Goal: Task Accomplishment & Management: Complete application form

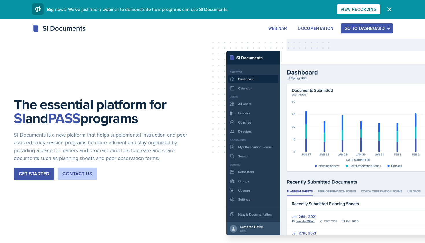
click at [363, 24] on button "Go to Dashboard" at bounding box center [367, 28] width 52 height 10
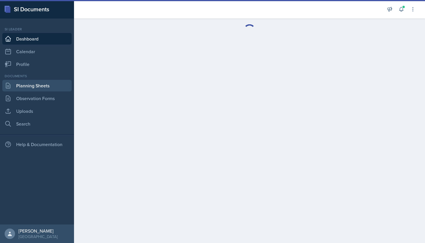
click at [43, 86] on link "Planning Sheets" at bounding box center [36, 86] width 69 height 12
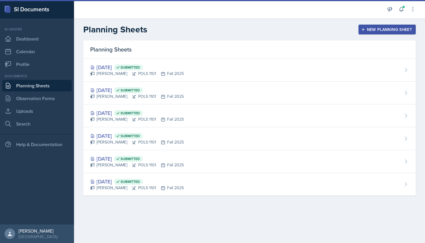
click at [370, 28] on div "New Planning Sheet" at bounding box center [387, 29] width 50 height 5
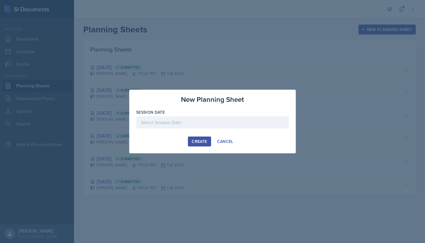
click at [192, 120] on div at bounding box center [212, 122] width 153 height 12
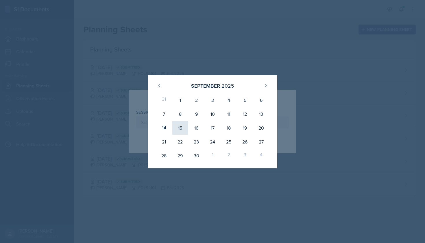
click at [180, 130] on div "15" at bounding box center [180, 128] width 16 height 14
type input "[DATE]"
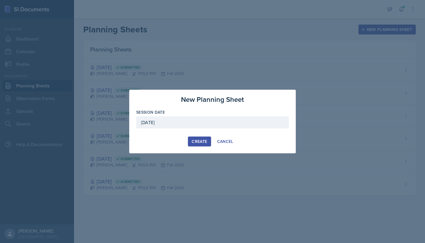
click at [204, 142] on div "Create" at bounding box center [199, 141] width 15 height 5
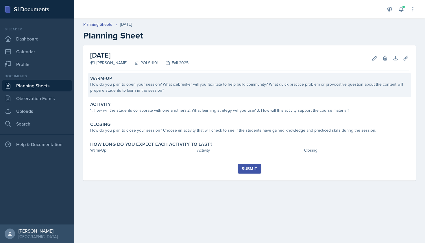
click at [171, 87] on div "How do you plan to open your session? What icebreaker will you facilitate to he…" at bounding box center [249, 87] width 319 height 12
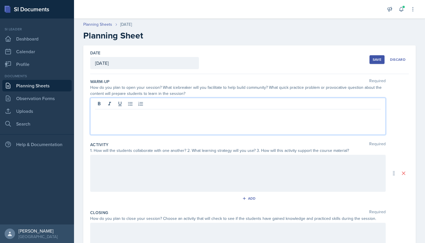
click at [165, 101] on div at bounding box center [238, 116] width 296 height 37
click at [45, 85] on link "Planning Sheets" at bounding box center [36, 86] width 69 height 12
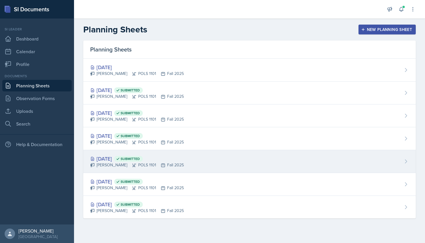
click at [166, 158] on div "[DATE] Submitted" at bounding box center [137, 159] width 94 height 8
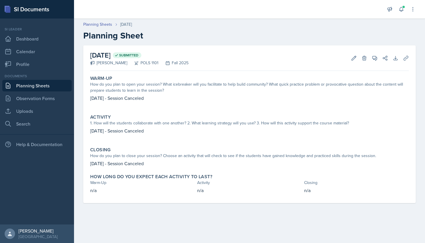
click at [45, 88] on link "Planning Sheets" at bounding box center [36, 86] width 69 height 12
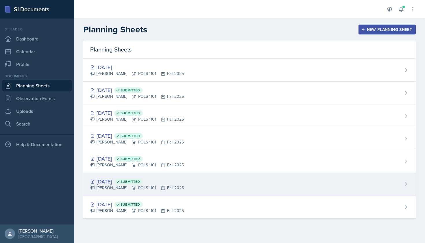
click at [167, 176] on div "[DATE] Submitted [PERSON_NAME] POLS 1101 Fall 2025" at bounding box center [249, 184] width 333 height 23
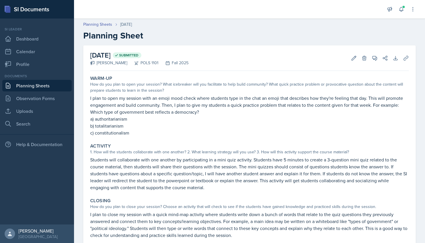
click at [40, 85] on link "Planning Sheets" at bounding box center [36, 86] width 69 height 12
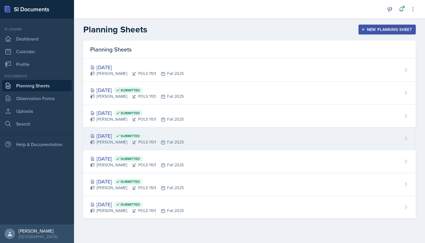
click at [170, 135] on div "[DATE] Submitted" at bounding box center [137, 136] width 94 height 8
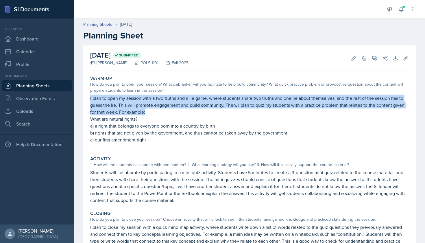
drag, startPoint x: 90, startPoint y: 97, endPoint x: 148, endPoint y: 112, distance: 60.2
click at [148, 112] on div "Warm-Up How do you plan to open your session? What icebreaker will you facilita…" at bounding box center [249, 112] width 323 height 78
copy p "I plan to open my session with a two truths and a lie game, where students shar…"
click at [45, 87] on link "Planning Sheets" at bounding box center [36, 86] width 69 height 12
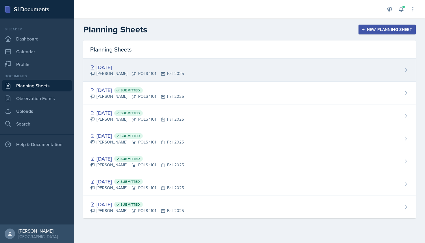
click at [169, 72] on div "[PERSON_NAME] POLS 1101 Fall 2025" at bounding box center [137, 74] width 94 height 6
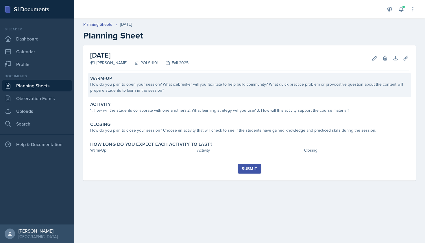
click at [155, 88] on div "How do you plan to open your session? What icebreaker will you facilitate to he…" at bounding box center [249, 87] width 319 height 12
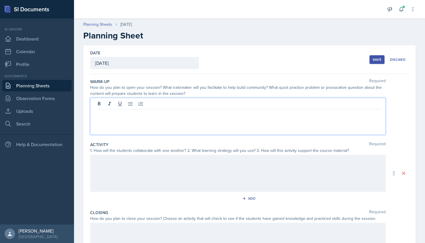
click at [153, 107] on div at bounding box center [238, 116] width 296 height 37
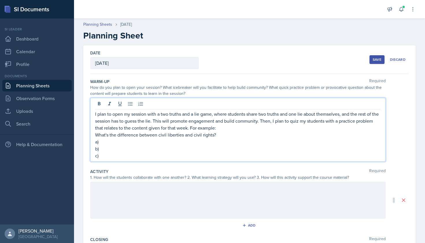
click at [109, 142] on p "a)" at bounding box center [238, 141] width 286 height 7
click at [190, 148] on p "b)" at bounding box center [238, 148] width 286 height 7
click at [101, 147] on p "b) protections from government interference" at bounding box center [238, 148] width 286 height 7
click at [227, 147] on p "b) civil liberties are protections from government interference" at bounding box center [238, 148] width 286 height 7
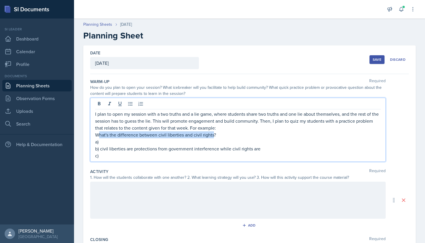
drag, startPoint x: 213, startPoint y: 134, endPoint x: 100, endPoint y: 134, distance: 112.8
click at [100, 134] on p "What's the difference between civil liberties and civil rights?" at bounding box center [238, 134] width 286 height 7
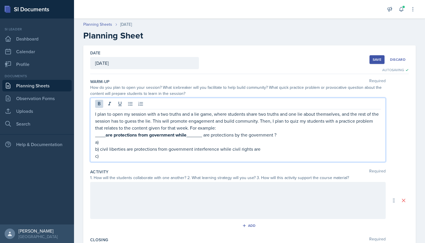
drag, startPoint x: 187, startPoint y: 135, endPoint x: 107, endPoint y: 135, distance: 80.4
click at [107, 135] on strong "are protections from government while" at bounding box center [146, 135] width 81 height 7
click at [306, 133] on p "______ are protections from government interference while ______ are protection…" at bounding box center [238, 134] width 286 height 7
click at [357, 132] on p "______ are protections from government interference while ______ are protection…" at bounding box center [238, 134] width 286 height 7
drag, startPoint x: 262, startPoint y: 152, endPoint x: 210, endPoint y: 151, distance: 52.3
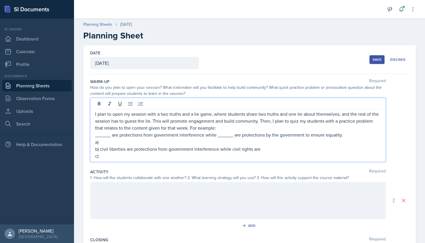
click at [210, 151] on p "b) civil liberties are protections from government interference while civil rig…" at bounding box center [238, 148] width 286 height 7
click at [150, 152] on p "b) civil liberties are protections from government interference while civil rig…" at bounding box center [238, 148] width 286 height 7
drag, startPoint x: 230, startPoint y: 149, endPoint x: 127, endPoint y: 149, distance: 103.5
click at [127, 149] on p "b) civil liberties are protections from government interference while civil rig…" at bounding box center [238, 148] width 286 height 7
click at [169, 147] on p "b) civil liberties; civil rights are" at bounding box center [238, 148] width 286 height 7
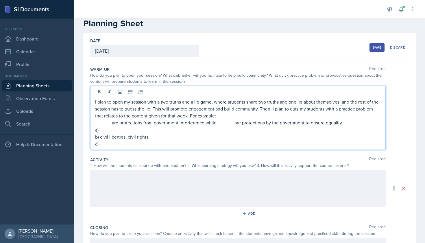
scroll to position [13, 0]
click at [129, 131] on p "a)" at bounding box center [238, 129] width 286 height 7
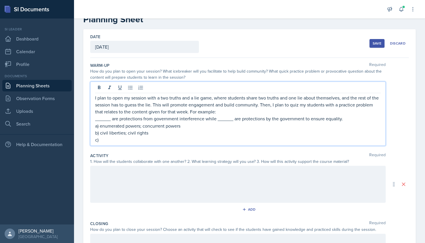
scroll to position [17, 0]
click at [141, 138] on p "c)" at bounding box center [238, 139] width 286 height 7
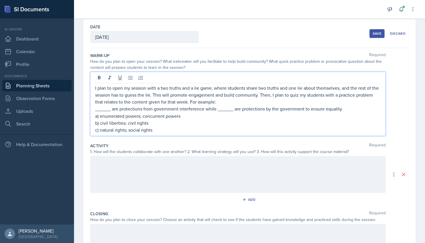
scroll to position [43, 0]
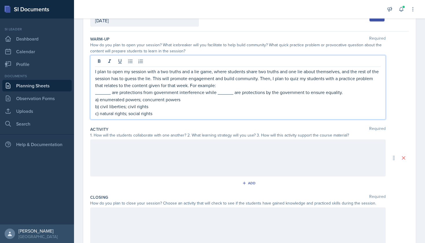
click at [176, 151] on div at bounding box center [238, 157] width 296 height 37
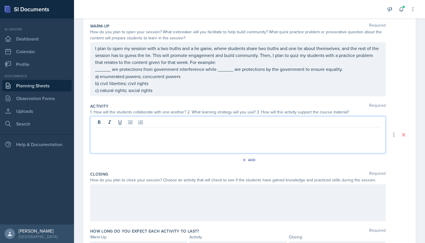
scroll to position [56, 0]
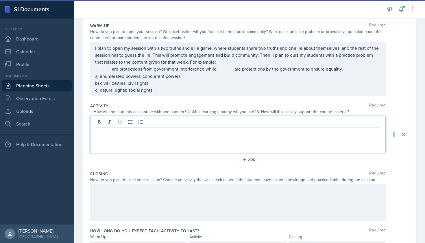
click at [134, 1] on div at bounding box center [212, 0] width 425 height 1
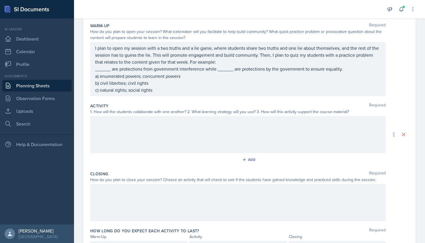
click at [196, 128] on div at bounding box center [238, 134] width 296 height 37
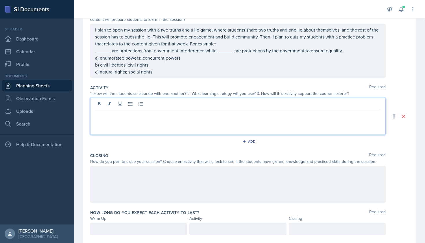
scroll to position [74, 0]
click at [39, 88] on link "Planning Sheets" at bounding box center [36, 86] width 69 height 12
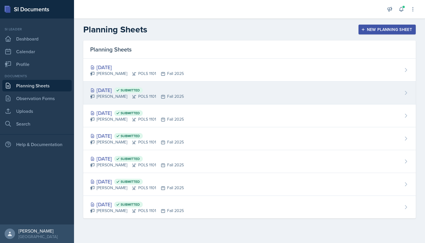
click at [124, 93] on div "[DATE] Submitted" at bounding box center [137, 90] width 94 height 8
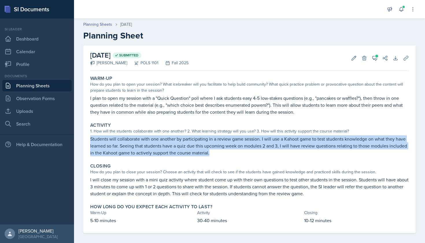
drag, startPoint x: 91, startPoint y: 139, endPoint x: 228, endPoint y: 156, distance: 137.9
click at [228, 156] on div "Activity 1. How will the students collaborate with one another? 2. What learnin…" at bounding box center [249, 139] width 323 height 38
copy p "Students will collaborate with one another by participating in a review game se…"
click at [38, 89] on link "Planning Sheets" at bounding box center [36, 86] width 69 height 12
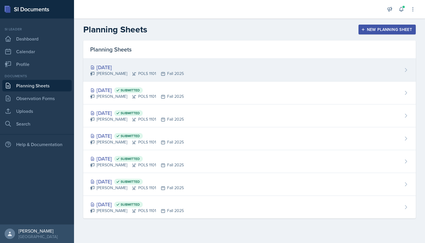
click at [143, 74] on div "[PERSON_NAME] POLS 1101 Fall 2025" at bounding box center [137, 74] width 94 height 6
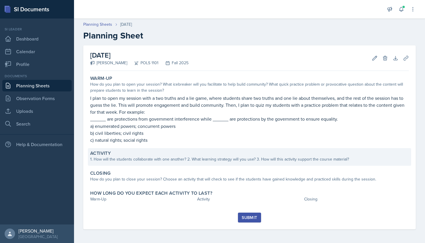
click at [170, 159] on div "1. How will the students collaborate with one another? 2. What learning strateg…" at bounding box center [249, 159] width 319 height 6
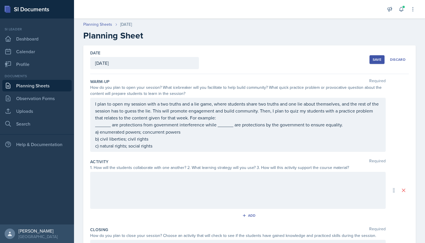
click at [166, 177] on div at bounding box center [238, 190] width 296 height 37
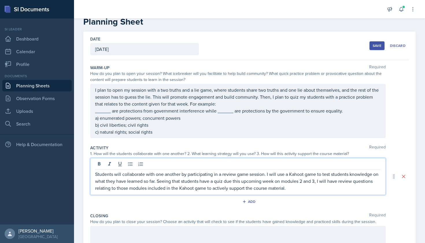
scroll to position [17, 0]
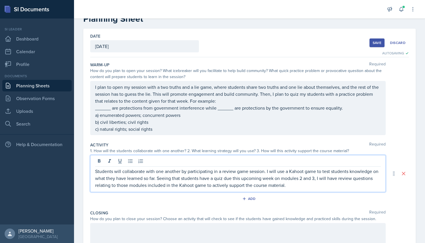
click at [38, 88] on link "Planning Sheets" at bounding box center [36, 86] width 69 height 12
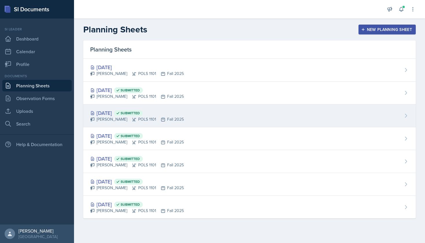
click at [128, 117] on div "[PERSON_NAME] POLS 1101 Fall 2025" at bounding box center [137, 119] width 94 height 6
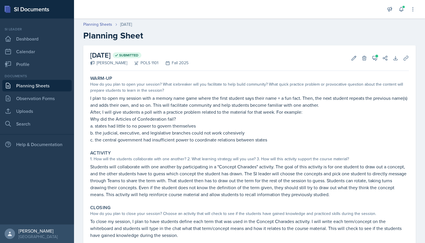
click at [47, 87] on link "Planning Sheets" at bounding box center [36, 86] width 69 height 12
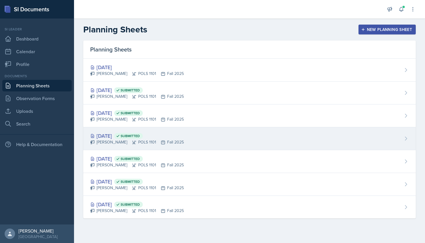
click at [117, 142] on div "[PERSON_NAME] POLS 1101 Fall 2025" at bounding box center [137, 142] width 94 height 6
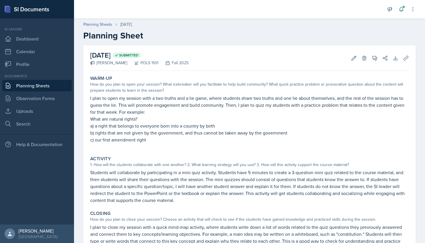
click at [36, 83] on link "Planning Sheets" at bounding box center [36, 86] width 69 height 12
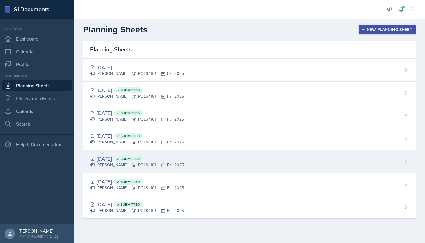
click at [118, 160] on div "[DATE] Submitted" at bounding box center [137, 159] width 94 height 8
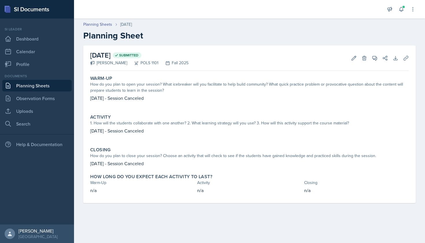
click at [36, 88] on link "Planning Sheets" at bounding box center [36, 86] width 69 height 12
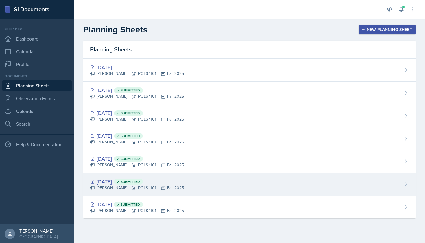
click at [114, 175] on div "[DATE] Submitted [PERSON_NAME] POLS 1101 Fall 2025" at bounding box center [249, 184] width 333 height 23
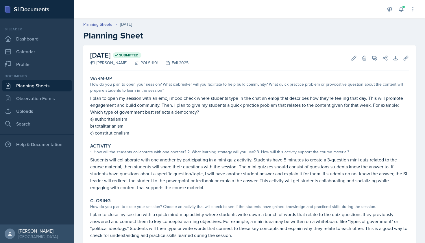
click at [42, 88] on link "Planning Sheets" at bounding box center [36, 86] width 69 height 12
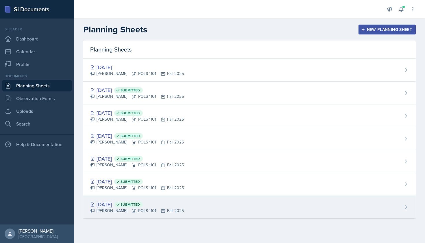
click at [122, 217] on div "[DATE] Submitted [PERSON_NAME] POLS 1101 Fall 2025" at bounding box center [249, 207] width 333 height 23
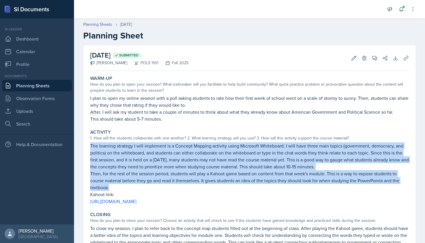
drag, startPoint x: 90, startPoint y: 145, endPoint x: 116, endPoint y: 188, distance: 49.4
click at [116, 188] on div "The learning strategy I will implement is a Concept Mapping activity using Micr…" at bounding box center [249, 173] width 319 height 62
copy div "The learning strategy I will implement is a Concept Mapping activity using Micr…"
click at [29, 88] on link "Planning Sheets" at bounding box center [36, 86] width 69 height 12
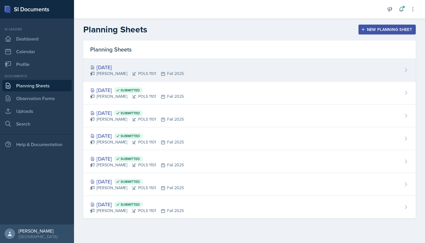
click at [135, 74] on icon at bounding box center [134, 73] width 5 height 5
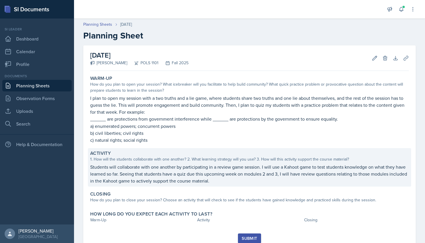
click at [182, 177] on p "Students will collaborate with one another by participating in a review game se…" at bounding box center [249, 173] width 319 height 21
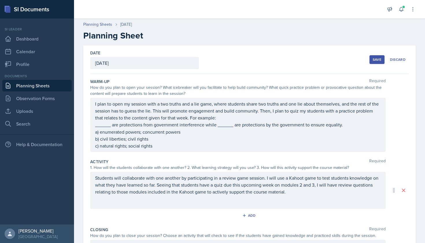
click at [225, 190] on p "Students will collaborate with one another by participating in a review game se…" at bounding box center [238, 184] width 286 height 21
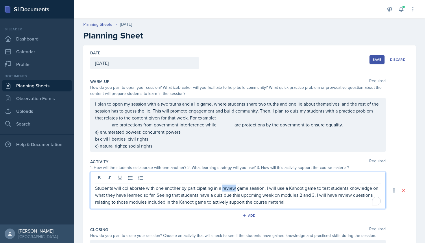
click at [225, 190] on p "Students will collaborate with one another by participating in a review game se…" at bounding box center [238, 194] width 286 height 21
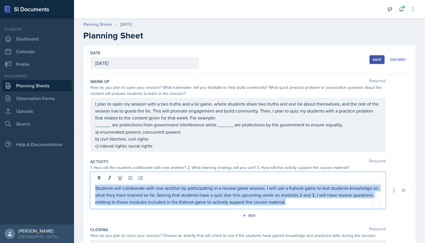
click at [225, 190] on p "Students will collaborate with one another by participating in a review game se…" at bounding box center [238, 194] width 286 height 21
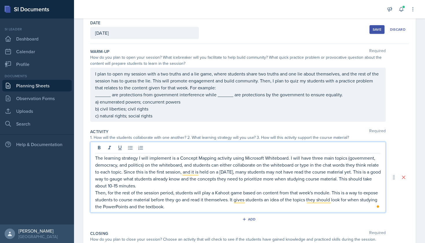
scroll to position [30, 0]
click at [96, 156] on p "The learning strategy I will implement is a Concept Mapping activity using Micr…" at bounding box center [238, 171] width 286 height 35
drag, startPoint x: 178, startPoint y: 158, endPoint x: 95, endPoint y: 157, distance: 83.3
click at [95, 157] on p "The learning strategy I will implement is a Concept Mapping activity using Micr…" at bounding box center [238, 171] width 286 height 35
drag, startPoint x: 330, startPoint y: 158, endPoint x: 144, endPoint y: 165, distance: 186.3
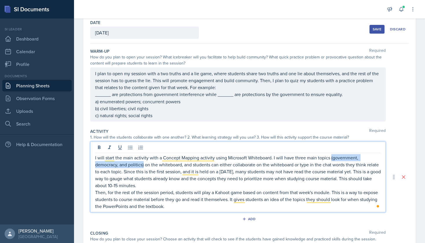
click at [144, 165] on p "I will start the main activity with a Concept Mapping activity using Microsoft …" at bounding box center [238, 171] width 286 height 35
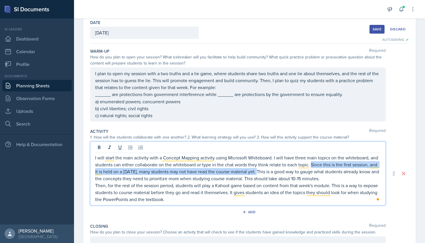
drag, startPoint x: 312, startPoint y: 165, endPoint x: 260, endPoint y: 171, distance: 51.8
click at [260, 171] on p "I will start the main activity with a Concept Mapping activity using Microsoft …" at bounding box center [238, 168] width 286 height 28
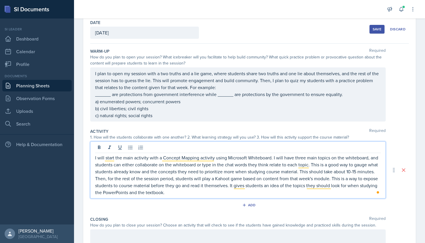
click at [177, 172] on p "I will start the main activity with a Concept Mapping activity using Microsoft …" at bounding box center [238, 164] width 286 height 21
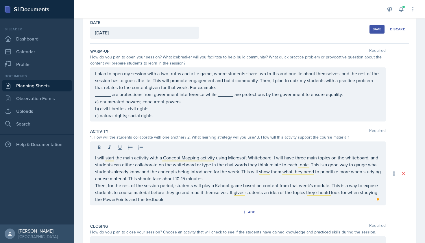
click at [94, 178] on div "I will start the main activity with a Concept Mapping activity using Microsoft …" at bounding box center [238, 173] width 296 height 64
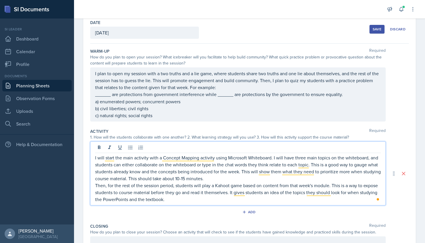
click at [96, 179] on p "I will start the main activity with a Concept Mapping activity using Microsoft …" at bounding box center [238, 168] width 286 height 28
drag, startPoint x: 212, startPoint y: 179, endPoint x: 136, endPoint y: 177, distance: 75.2
click at [136, 177] on p "I will start the main activity with a Concept Mapping activity using Microsoft …" at bounding box center [238, 168] width 286 height 28
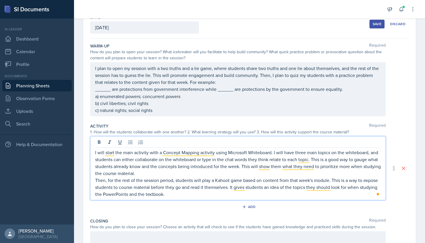
scroll to position [37, 0]
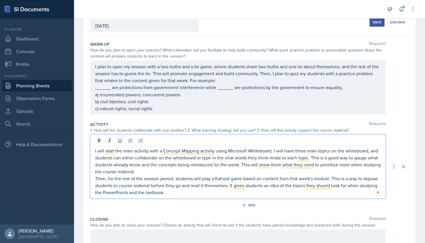
click at [269, 180] on p "Then, for the rest of the session period, students will play a Kahoot game base…" at bounding box center [238, 185] width 286 height 21
drag, startPoint x: 150, startPoint y: 184, endPoint x: 119, endPoint y: 185, distance: 30.9
click at [119, 185] on p "Then, for the rest of the session period, students will play a Kahoot game base…" at bounding box center [238, 185] width 286 height 21
click at [165, 193] on p "Then, for the rest of the session period, students will play a Kahoot game base…" at bounding box center [238, 185] width 286 height 21
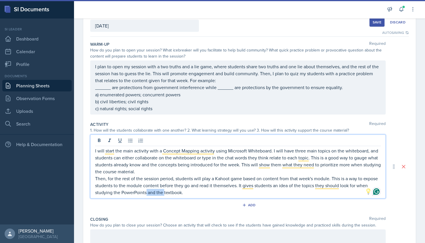
drag, startPoint x: 165, startPoint y: 193, endPoint x: 147, endPoint y: 193, distance: 17.9
click at [147, 193] on p "Then, for the rest of the session period, students will play a Kahoot game base…" at bounding box center [238, 185] width 286 height 21
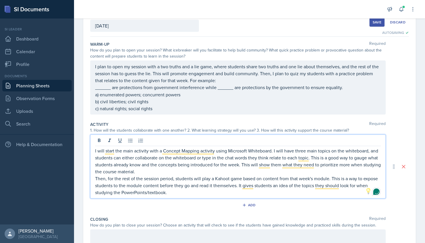
click at [198, 190] on p "Then, for the rest of the session period, students will play a Kahoot game base…" at bounding box center [238, 185] width 286 height 21
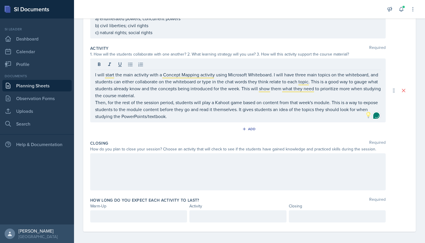
click at [194, 166] on div at bounding box center [238, 171] width 296 height 37
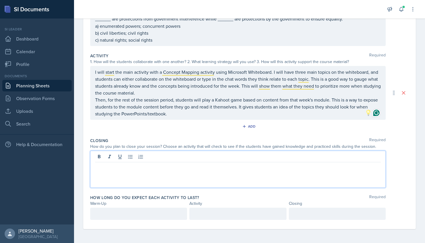
scroll to position [0, 0]
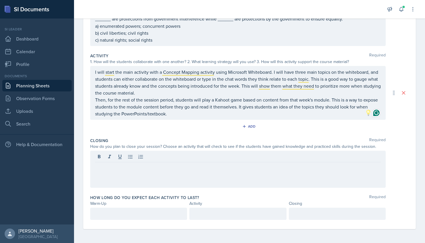
click at [40, 85] on link "Planning Sheets" at bounding box center [36, 86] width 69 height 12
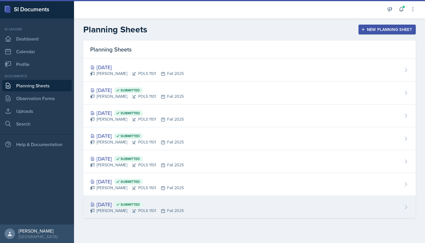
click at [116, 213] on div "[PERSON_NAME] POLS 1101 Fall 2025" at bounding box center [137, 211] width 94 height 6
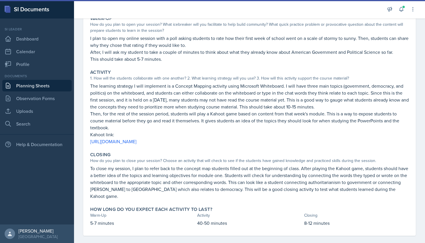
scroll to position [60, 0]
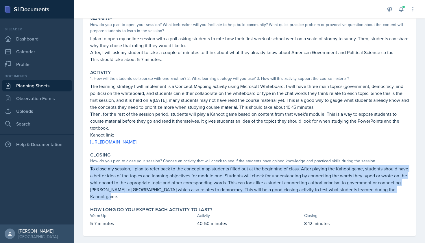
drag, startPoint x: 90, startPoint y: 169, endPoint x: 409, endPoint y: 188, distance: 319.8
click at [409, 188] on div "Closing How do you plan to close your session? Choose an activity that will che…" at bounding box center [249, 176] width 323 height 52
copy p "To close my session, I plan to refer back to the concept map students filled ou…"
click at [402, 195] on div "Closing How do you plan to close your session? Choose an activity that will che…" at bounding box center [249, 176] width 323 height 52
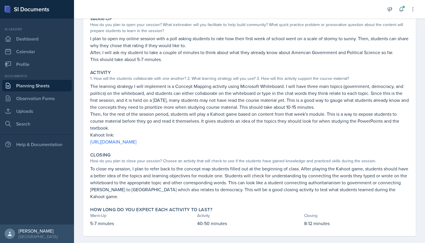
click at [38, 86] on link "Planning Sheets" at bounding box center [36, 86] width 69 height 12
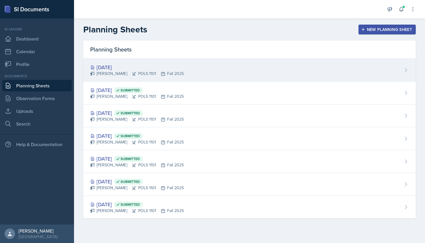
click at [119, 71] on div "[PERSON_NAME] POLS 1101 Fall 2025" at bounding box center [137, 74] width 94 height 6
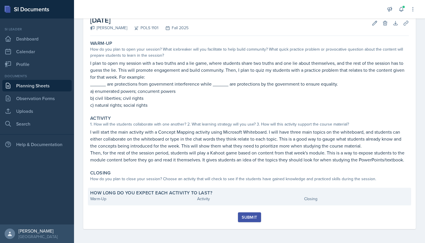
scroll to position [35, 0]
click at [182, 195] on label "How long do you expect each activity to last?" at bounding box center [151, 193] width 122 height 6
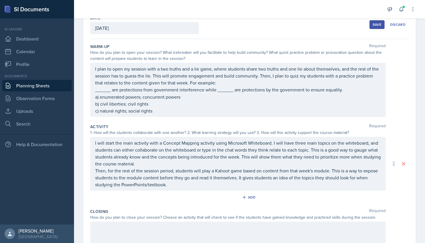
scroll to position [85, 0]
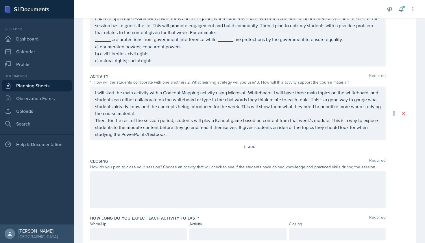
click at [156, 183] on div at bounding box center [238, 189] width 296 height 37
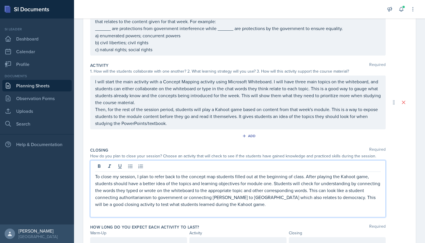
scroll to position [102, 0]
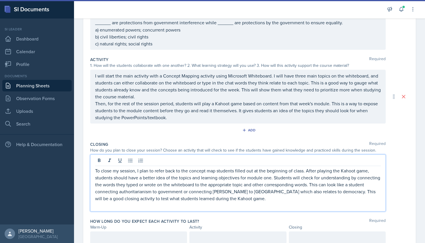
click at [272, 177] on p "To close my session, I plan to refer back to the concept map students filled ou…" at bounding box center [238, 184] width 286 height 35
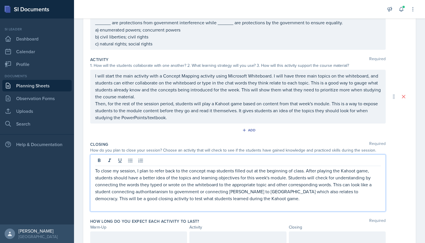
click at [294, 197] on p "To close my session, I plan to refer back to the concept map students filled ou…" at bounding box center [238, 184] width 286 height 35
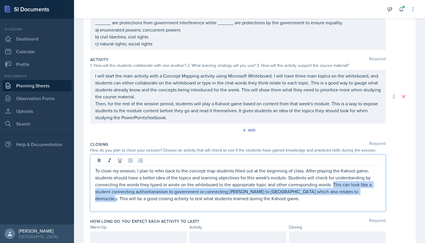
drag, startPoint x: 335, startPoint y: 184, endPoint x: 361, endPoint y: 192, distance: 28.1
click at [361, 192] on p "To close my session, I plan to refer back to the concept map students filled ou…" at bounding box center [238, 184] width 286 height 35
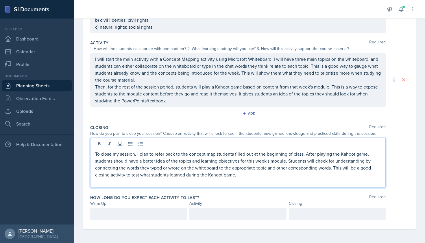
scroll to position [0, 0]
click at [185, 173] on p "To close my session, I plan to refer back to the concept map students filled ou…" at bounding box center [238, 164] width 286 height 28
click at [155, 216] on div at bounding box center [138, 214] width 97 height 12
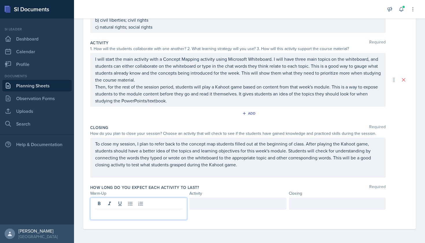
scroll to position [119, 0]
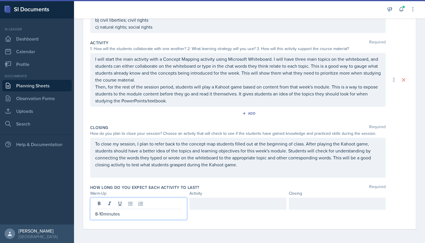
click at [104, 214] on p "8-10minutes" at bounding box center [138, 213] width 87 height 7
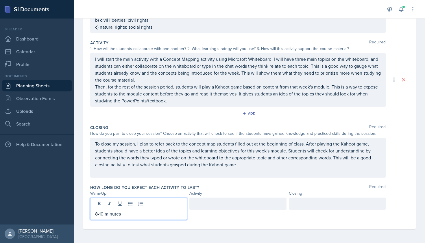
click at [211, 207] on div at bounding box center [237, 203] width 97 height 12
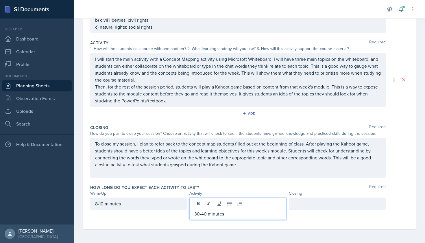
click at [324, 206] on div at bounding box center [337, 203] width 97 height 12
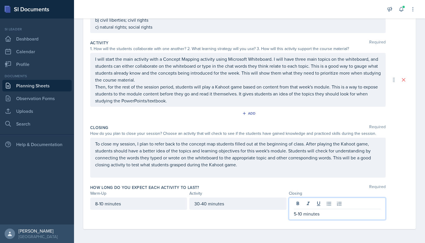
click at [274, 178] on div "Closing Required How do you plan to close your session? Choose an activity that…" at bounding box center [249, 152] width 319 height 60
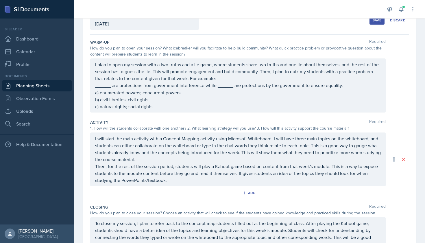
scroll to position [10, 0]
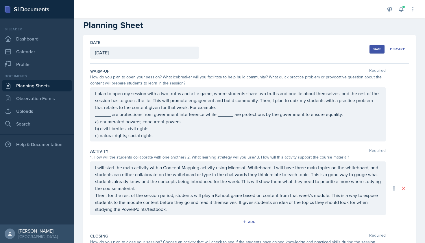
click at [374, 48] on div "Save" at bounding box center [377, 49] width 9 height 5
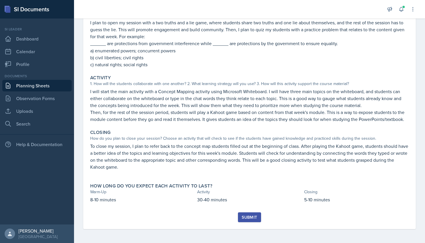
scroll to position [75, 0]
click at [245, 221] on button "Submit" at bounding box center [249, 217] width 23 height 10
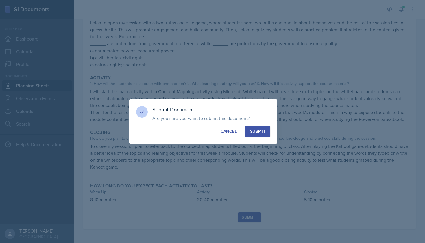
click at [259, 134] on button "Submit" at bounding box center [257, 131] width 25 height 11
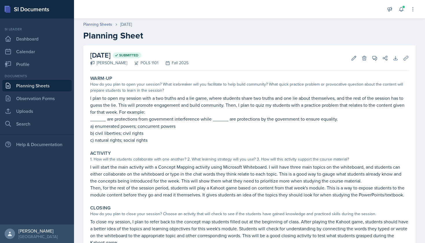
scroll to position [0, 0]
click at [38, 86] on link "Planning Sheets" at bounding box center [36, 86] width 69 height 12
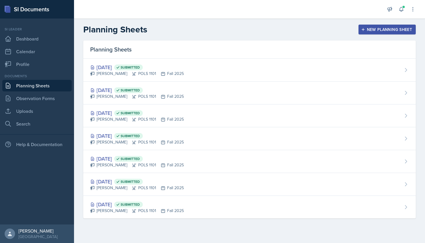
click at [365, 25] on button "New Planning Sheet" at bounding box center [387, 30] width 57 height 10
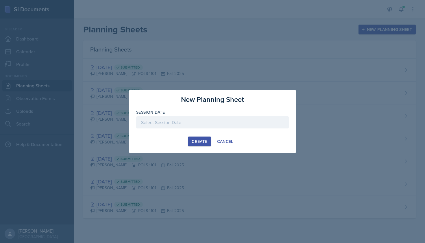
click at [249, 121] on div at bounding box center [212, 122] width 153 height 12
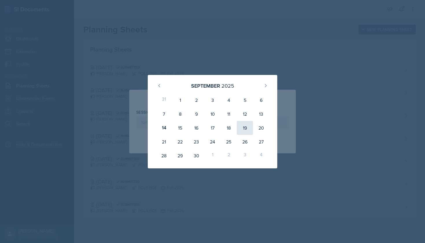
click at [246, 128] on div "19" at bounding box center [245, 128] width 16 height 14
type input "[DATE]"
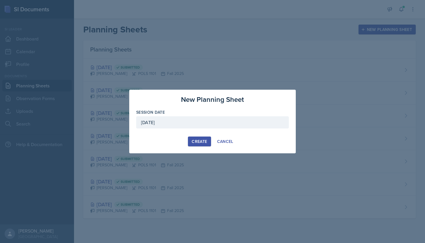
click at [202, 140] on div "Create" at bounding box center [199, 141] width 15 height 5
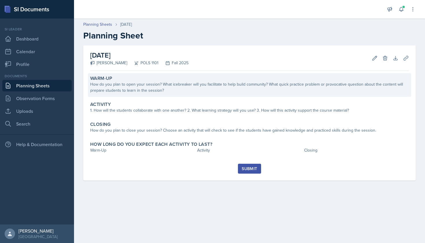
click at [209, 86] on div "How do you plan to open your session? What icebreaker will you facilitate to he…" at bounding box center [249, 87] width 319 height 12
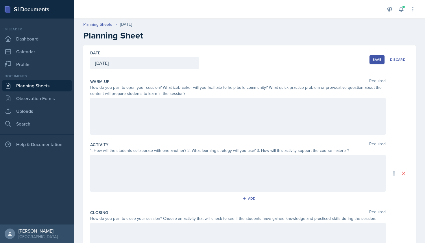
click at [32, 86] on link "Planning Sheets" at bounding box center [36, 86] width 69 height 12
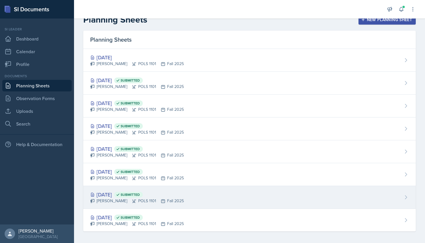
scroll to position [10, 0]
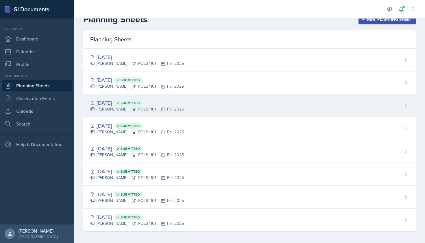
click at [121, 103] on div "[DATE] Submitted" at bounding box center [137, 103] width 94 height 8
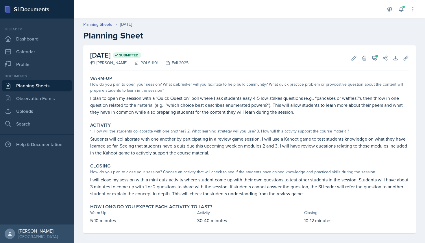
click at [34, 86] on link "Planning Sheets" at bounding box center [36, 86] width 69 height 12
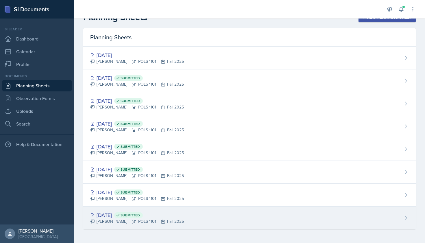
scroll to position [12, 0]
click at [121, 222] on div "[PERSON_NAME] POLS 1101 Fall 2025" at bounding box center [137, 221] width 94 height 6
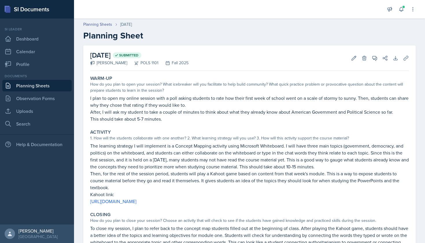
click at [52, 86] on link "Planning Sheets" at bounding box center [36, 86] width 69 height 12
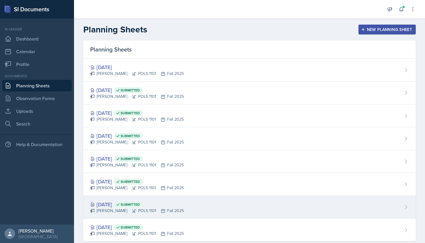
click at [145, 213] on div "[PERSON_NAME] POLS 1101 Fall 2025" at bounding box center [137, 211] width 94 height 6
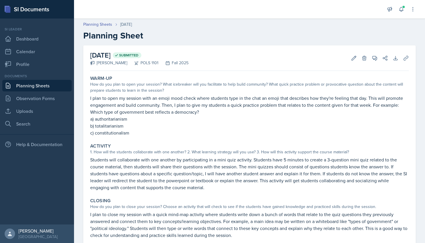
click at [53, 84] on link "Planning Sheets" at bounding box center [36, 86] width 69 height 12
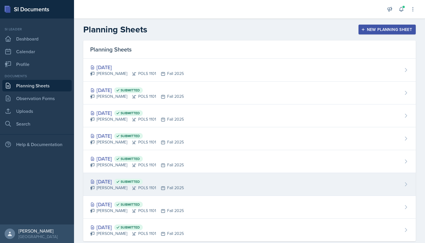
click at [128, 181] on div "[DATE] Submitted" at bounding box center [137, 182] width 94 height 8
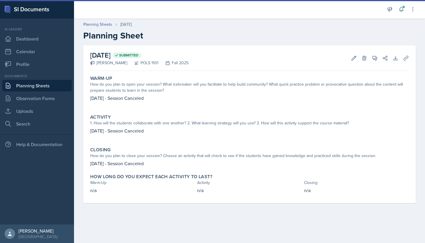
click at [53, 85] on link "Planning Sheets" at bounding box center [36, 86] width 69 height 12
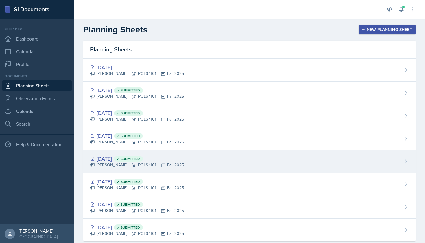
click at [120, 165] on div "[PERSON_NAME] POLS 1101 Fall 2025" at bounding box center [137, 165] width 94 height 6
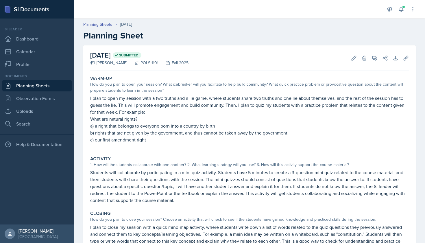
click at [55, 84] on link "Planning Sheets" at bounding box center [36, 86] width 69 height 12
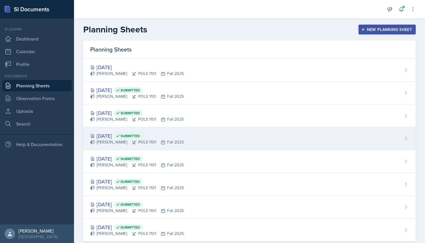
click at [132, 139] on div "[PERSON_NAME] POLS 1101 Fall 2025" at bounding box center [137, 142] width 94 height 6
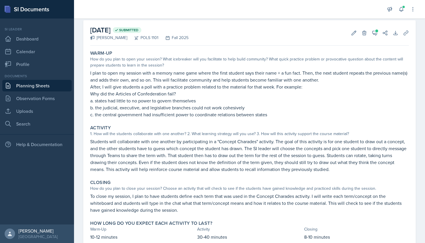
scroll to position [27, 0]
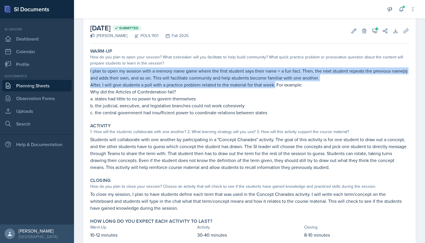
drag, startPoint x: 90, startPoint y: 72, endPoint x: 274, endPoint y: 82, distance: 184.5
click at [274, 82] on div "I plan to open my session with a memory name game where the first student says …" at bounding box center [249, 91] width 319 height 49
copy div "I plan to open my session with a memory name game where the first student says …"
click at [41, 85] on link "Planning Sheets" at bounding box center [36, 86] width 69 height 12
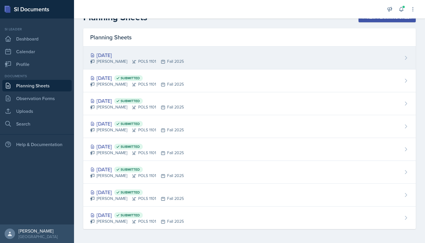
click at [112, 58] on div "[DATE]" at bounding box center [137, 55] width 94 height 8
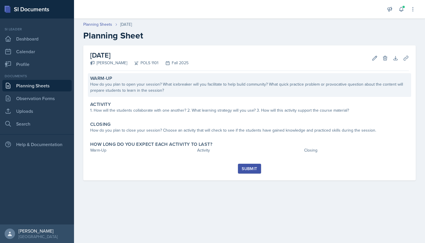
click at [146, 86] on div "How do you plan to open your session? What icebreaker will you facilitate to he…" at bounding box center [249, 87] width 319 height 12
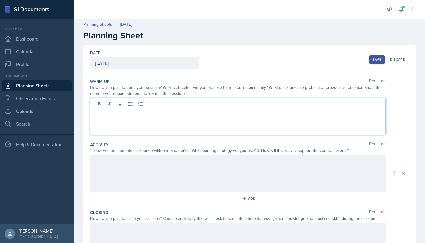
click at [151, 105] on div at bounding box center [238, 116] width 296 height 37
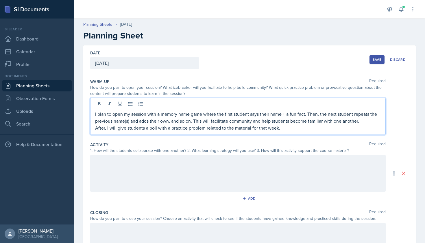
click at [95, 114] on div "I plan to open my session with a memory name game where the first student says …" at bounding box center [238, 116] width 296 height 37
click at [96, 115] on p "I plan to open my session with a memory name game where the first student says …" at bounding box center [238, 117] width 286 height 14
click at [285, 127] on p "After, I will give students a poll with a practice problem related to the mater…" at bounding box center [238, 127] width 286 height 7
click at [199, 168] on div at bounding box center [238, 173] width 296 height 37
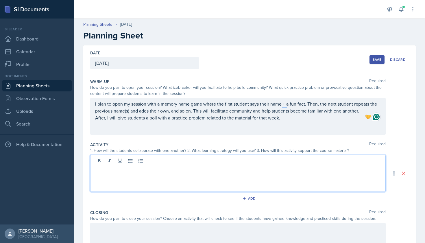
click at [51, 88] on link "Planning Sheets" at bounding box center [36, 86] width 69 height 12
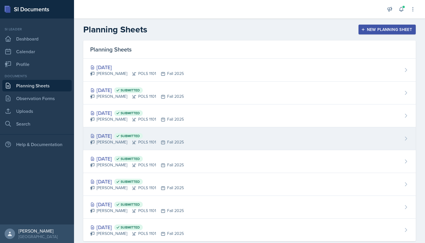
click at [123, 142] on div "[PERSON_NAME] POLS 1101 Fall 2025" at bounding box center [137, 142] width 94 height 6
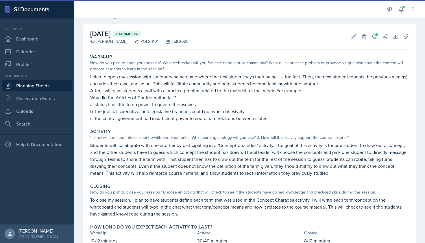
scroll to position [23, 0]
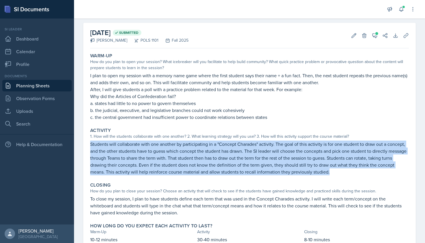
drag, startPoint x: 91, startPoint y: 144, endPoint x: 317, endPoint y: 172, distance: 228.6
click at [317, 172] on p "Students will collaborate with one another by participating in a "Concept Chara…" at bounding box center [249, 158] width 319 height 35
copy p "Students will collaborate with one another by participating in a "Concept Chara…"
click at [43, 84] on link "Planning Sheets" at bounding box center [36, 86] width 69 height 12
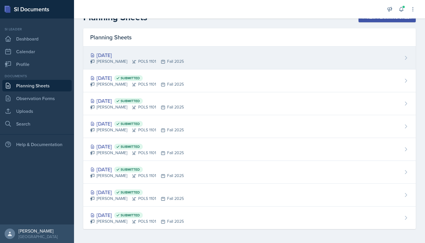
click at [157, 59] on div "[PERSON_NAME] POLS 1101 Fall 2025" at bounding box center [137, 61] width 94 height 6
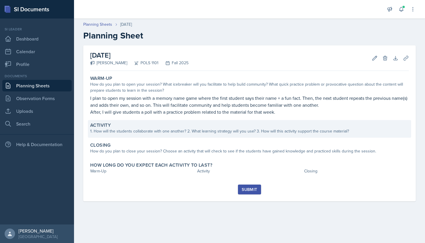
click at [152, 127] on div "Activity" at bounding box center [249, 125] width 319 height 6
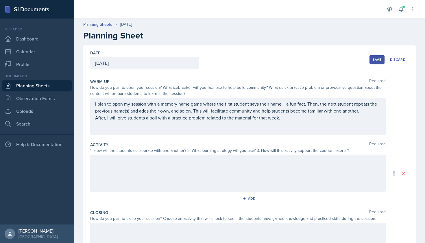
click at [158, 163] on div at bounding box center [238, 173] width 296 height 37
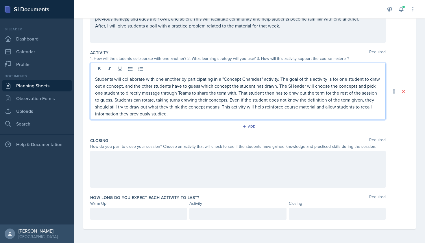
click at [154, 162] on div at bounding box center [238, 169] width 296 height 37
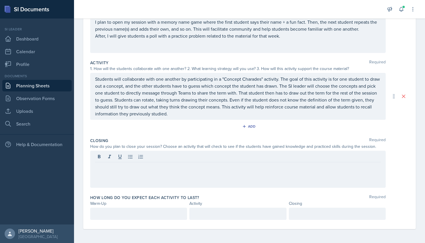
click at [43, 84] on link "Planning Sheets" at bounding box center [36, 86] width 69 height 12
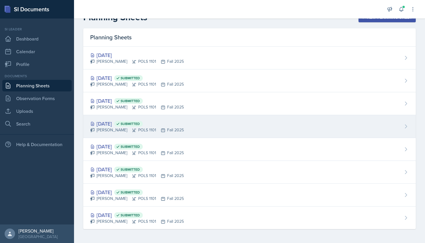
click at [123, 128] on div "[PERSON_NAME] POLS 1101 Fall 2025" at bounding box center [137, 130] width 94 height 6
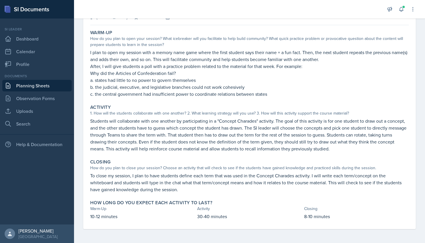
scroll to position [46, 0]
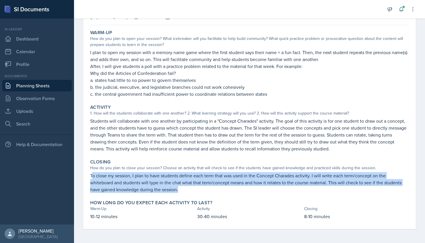
drag, startPoint x: 91, startPoint y: 174, endPoint x: 182, endPoint y: 188, distance: 91.3
click at [182, 188] on p "To close my session, I plan to have students define each term that was used in …" at bounding box center [249, 182] width 319 height 21
drag, startPoint x: 91, startPoint y: 176, endPoint x: 185, endPoint y: 191, distance: 95.7
click at [185, 191] on p "To close my session, I plan to have students define each term that was used in …" at bounding box center [249, 182] width 319 height 21
copy p "To close my session, I plan to have students define each term that was used in …"
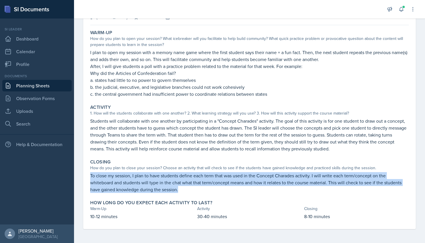
click at [47, 87] on link "Planning Sheets" at bounding box center [36, 86] width 69 height 12
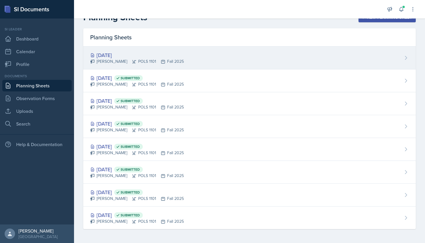
click at [137, 55] on div "[DATE]" at bounding box center [137, 55] width 94 height 8
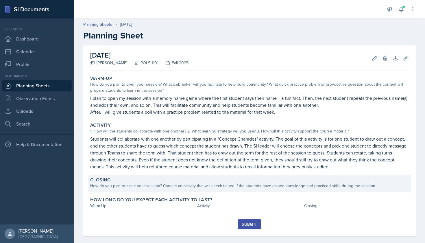
click at [148, 185] on div "How do you plan to close your session? Choose an activity that will check to se…" at bounding box center [249, 186] width 319 height 6
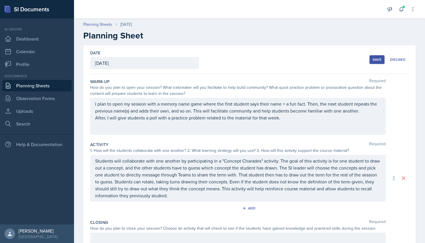
scroll to position [82, 0]
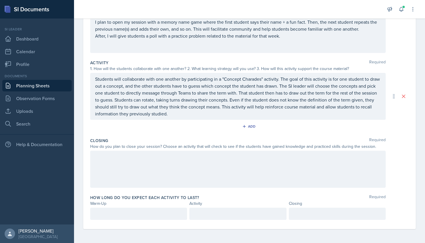
click at [136, 171] on div at bounding box center [238, 169] width 296 height 37
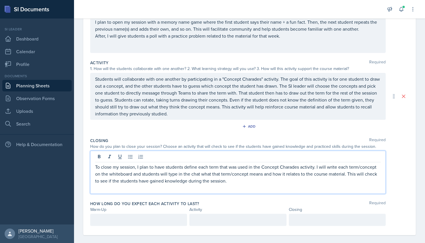
click at [95, 166] on p "To close my session, I plan to have students define each term that was used in …" at bounding box center [238, 173] width 286 height 21
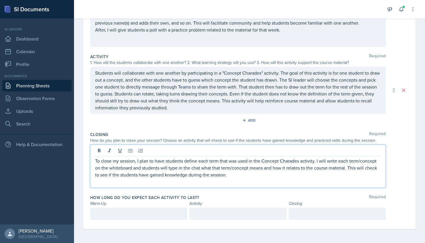
scroll to position [0, 0]
click at [158, 220] on div "How long do you expect each activity to last? Required Warm-Up Activity Closing" at bounding box center [249, 208] width 319 height 32
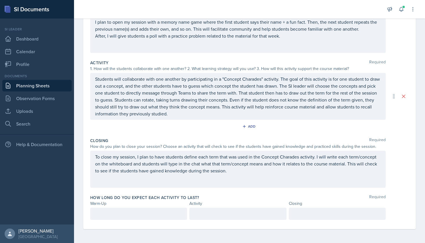
click at [158, 217] on div at bounding box center [138, 214] width 97 height 12
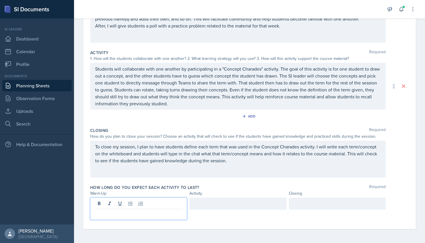
scroll to position [92, 0]
drag, startPoint x: 158, startPoint y: 217, endPoint x: 222, endPoint y: 204, distance: 65.6
click at [222, 204] on div at bounding box center [237, 203] width 97 height 12
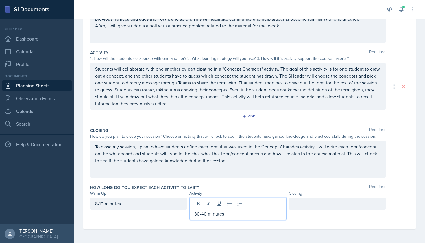
click at [302, 207] on div at bounding box center [337, 203] width 97 height 12
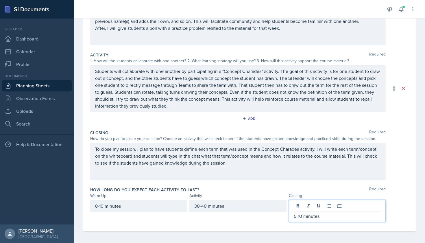
scroll to position [89, 0]
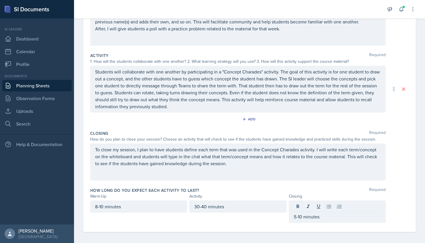
click at [255, 187] on div "How long do you expect each activity to last? Required Warm-Up Activity Closing…" at bounding box center [249, 206] width 319 height 42
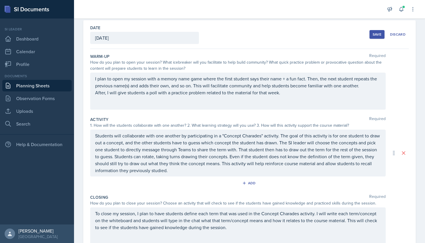
scroll to position [18, 0]
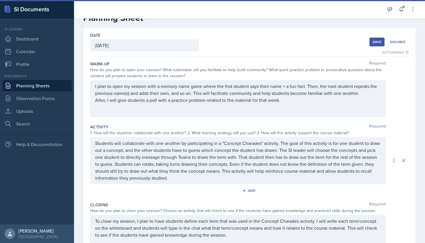
click at [378, 41] on div "Save" at bounding box center [377, 42] width 9 height 5
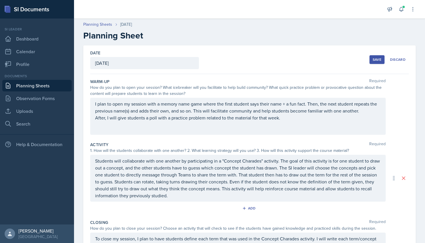
scroll to position [0, 0]
click at [374, 62] on button "Save" at bounding box center [377, 59] width 15 height 9
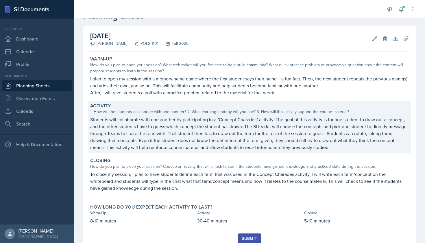
scroll to position [28, 0]
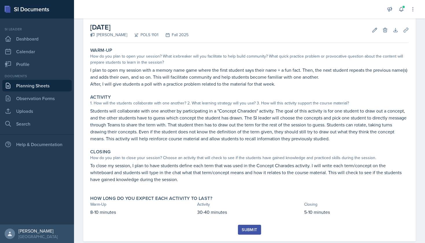
click at [249, 228] on div "Submit" at bounding box center [249, 229] width 15 height 5
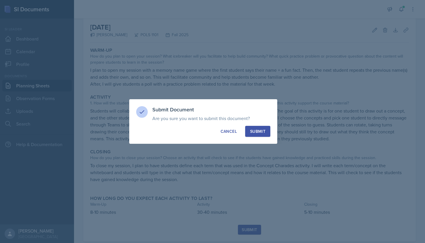
click at [257, 133] on div "Submit" at bounding box center [257, 131] width 15 height 6
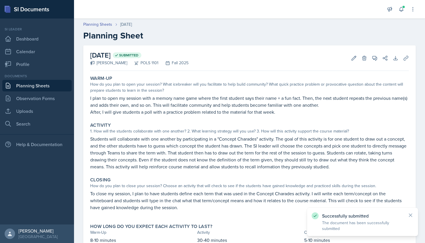
scroll to position [0, 0]
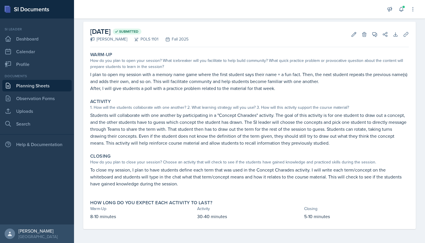
click at [47, 87] on link "Planning Sheets" at bounding box center [36, 86] width 69 height 12
